Goal: Find specific page/section: Find specific page/section

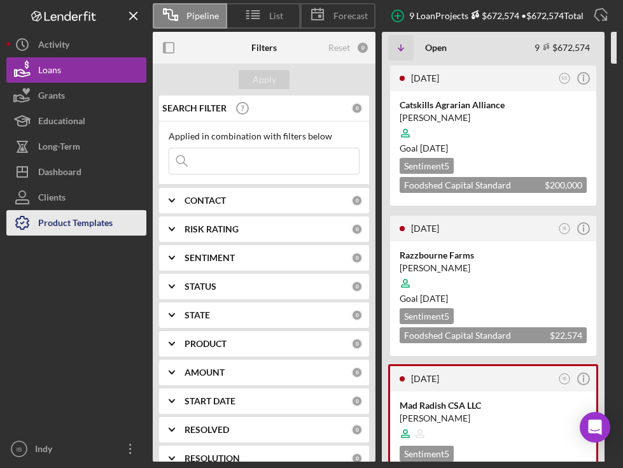
click at [78, 216] on div "Product Templates" at bounding box center [75, 224] width 74 height 29
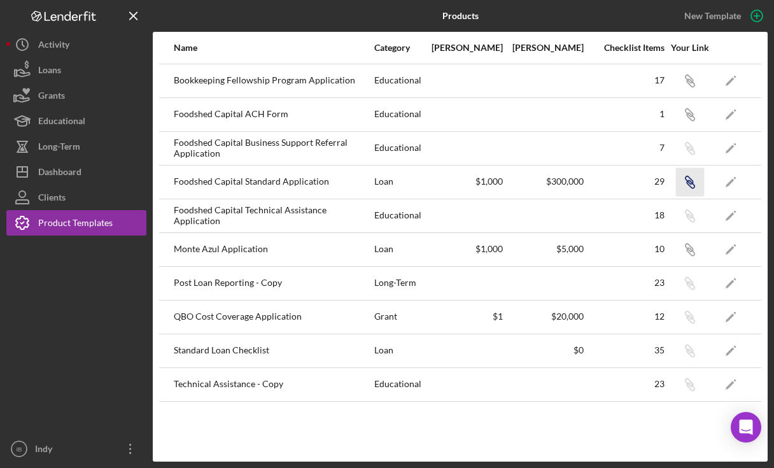
click at [623, 183] on icon "Icon/Link" at bounding box center [690, 181] width 29 height 29
